Goal: Check status: Check status

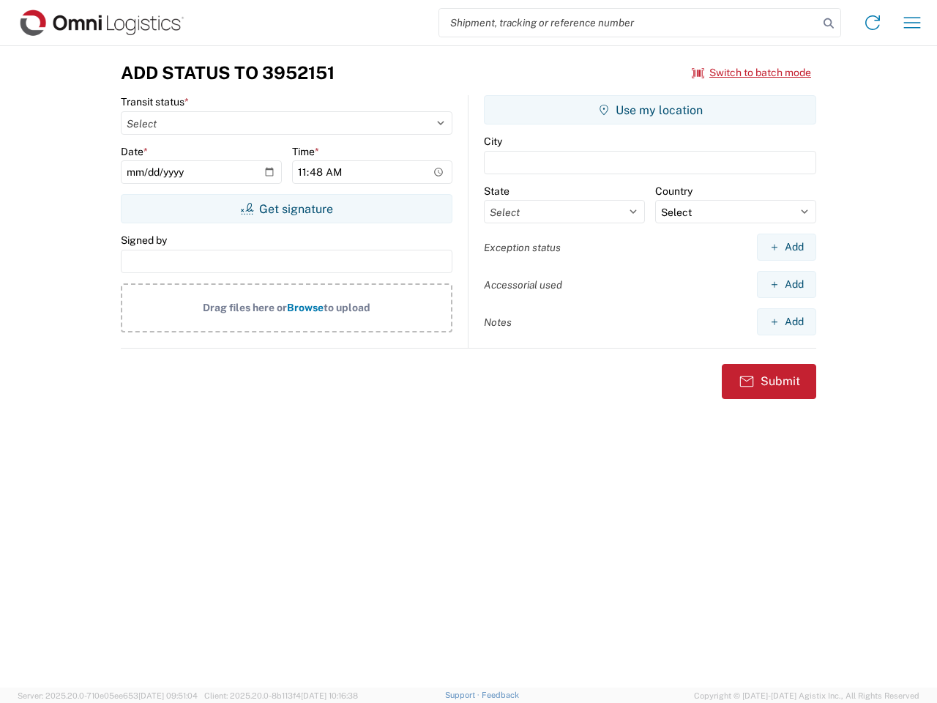
click at [629, 23] on input "search" at bounding box center [628, 23] width 379 height 28
click at [829, 23] on icon at bounding box center [828, 23] width 20 height 20
click at [873, 23] on icon at bounding box center [872, 22] width 23 height 23
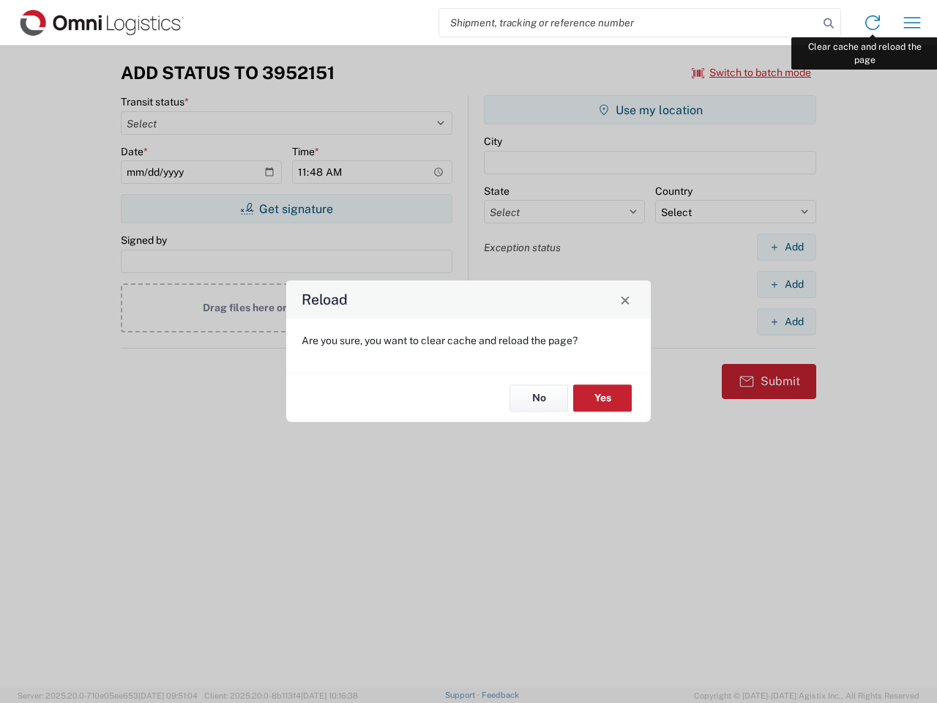
click at [912, 23] on div "Reload Are you sure, you want to clear cache and reload the page? No Yes" at bounding box center [468, 351] width 937 height 703
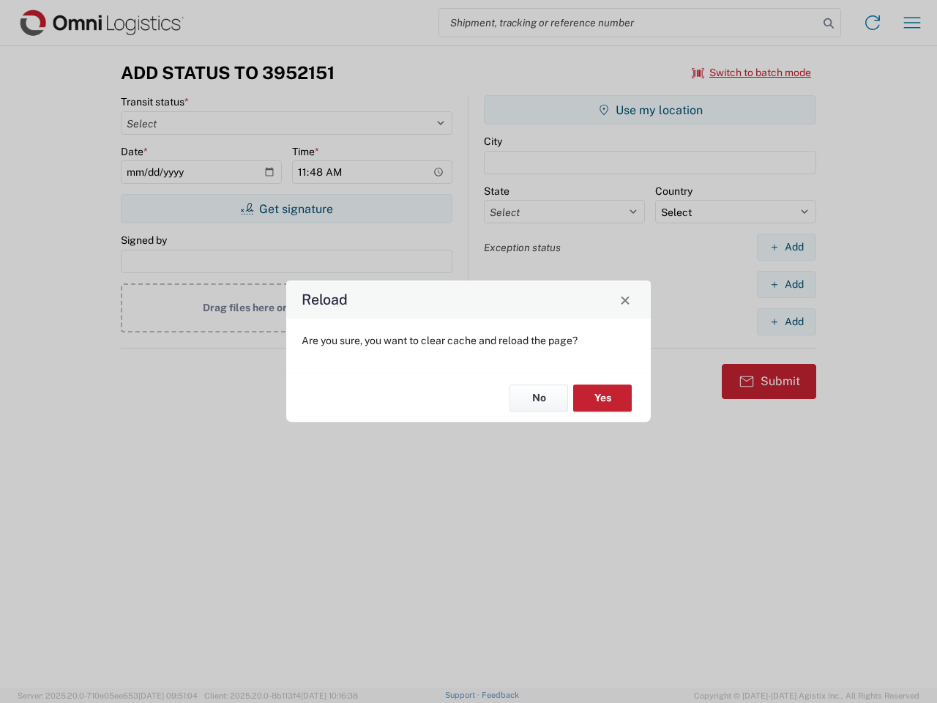
click at [752, 72] on div "Reload Are you sure, you want to clear cache and reload the page? No Yes" at bounding box center [468, 351] width 937 height 703
click at [286, 209] on div "Reload Are you sure, you want to clear cache and reload the page? No Yes" at bounding box center [468, 351] width 937 height 703
click at [650, 110] on div "Reload Are you sure, you want to clear cache and reload the page? No Yes" at bounding box center [468, 351] width 937 height 703
click at [786, 247] on div "Reload Are you sure, you want to clear cache and reload the page? No Yes" at bounding box center [468, 351] width 937 height 703
click at [786, 284] on div "Reload Are you sure, you want to clear cache and reload the page? No Yes" at bounding box center [468, 351] width 937 height 703
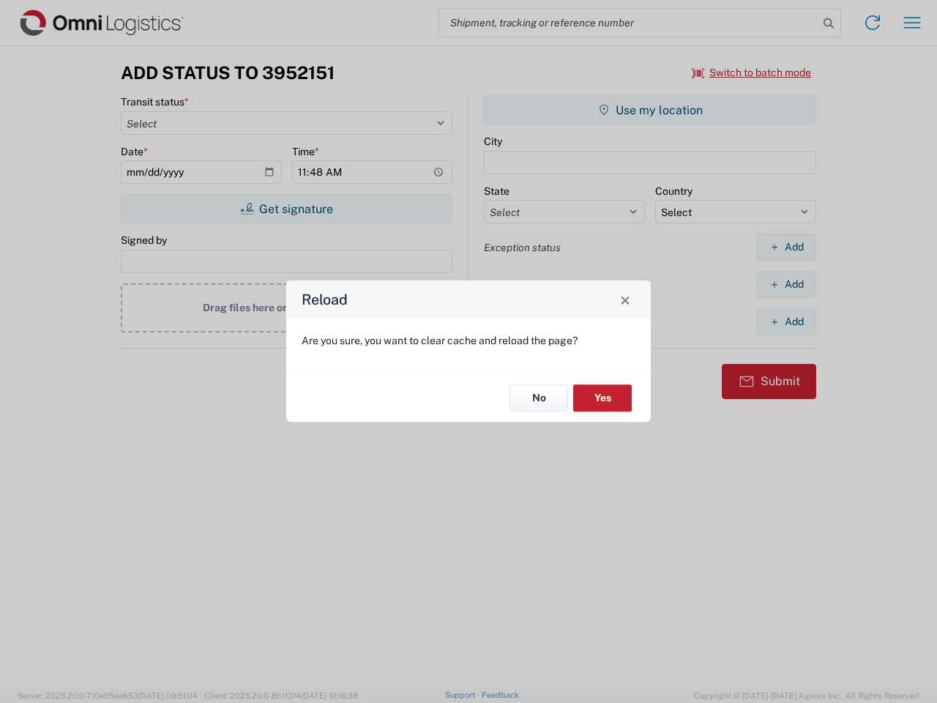
click at [786, 321] on div "Reload Are you sure, you want to clear cache and reload the page? No Yes" at bounding box center [468, 351] width 937 height 703
